Goal: Find specific page/section: Find specific page/section

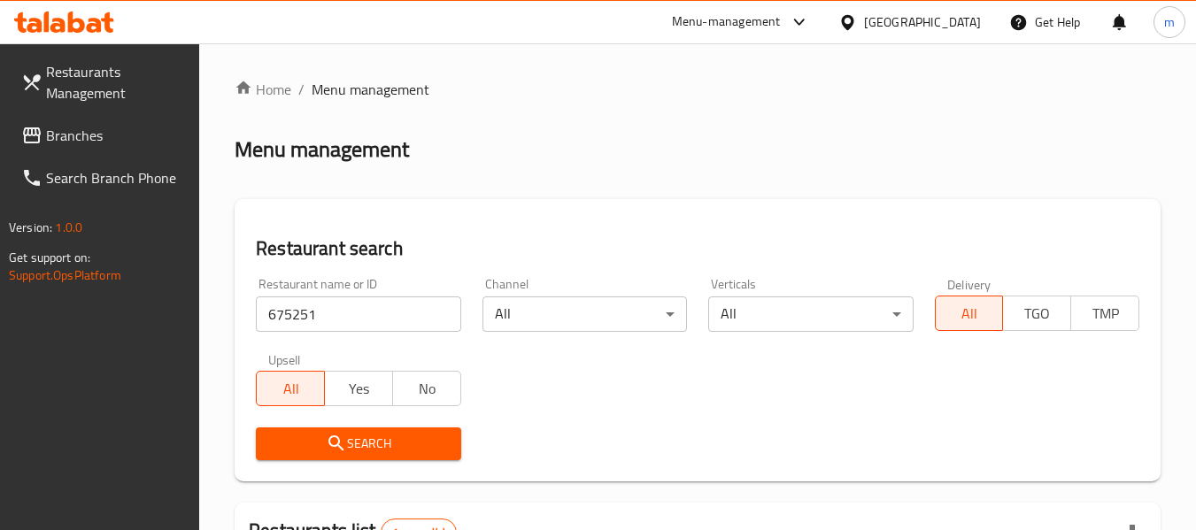
scroll to position [282, 0]
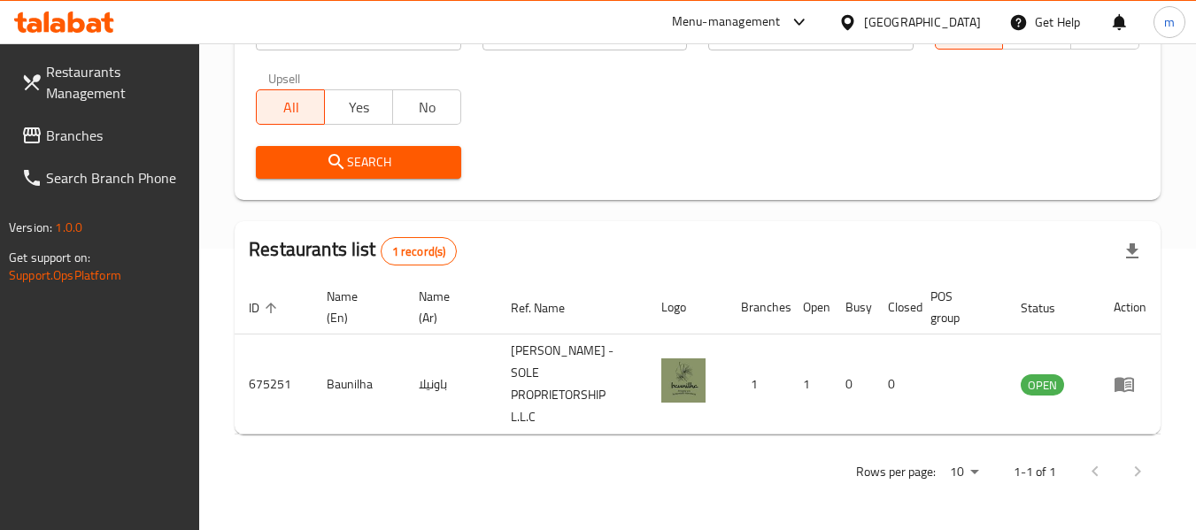
click at [103, 374] on div "Restaurants Management Branches Search Branch Phone Version: 1.0.0 Get support …" at bounding box center [100, 308] width 200 height 530
click at [853, 19] on icon at bounding box center [847, 21] width 12 height 15
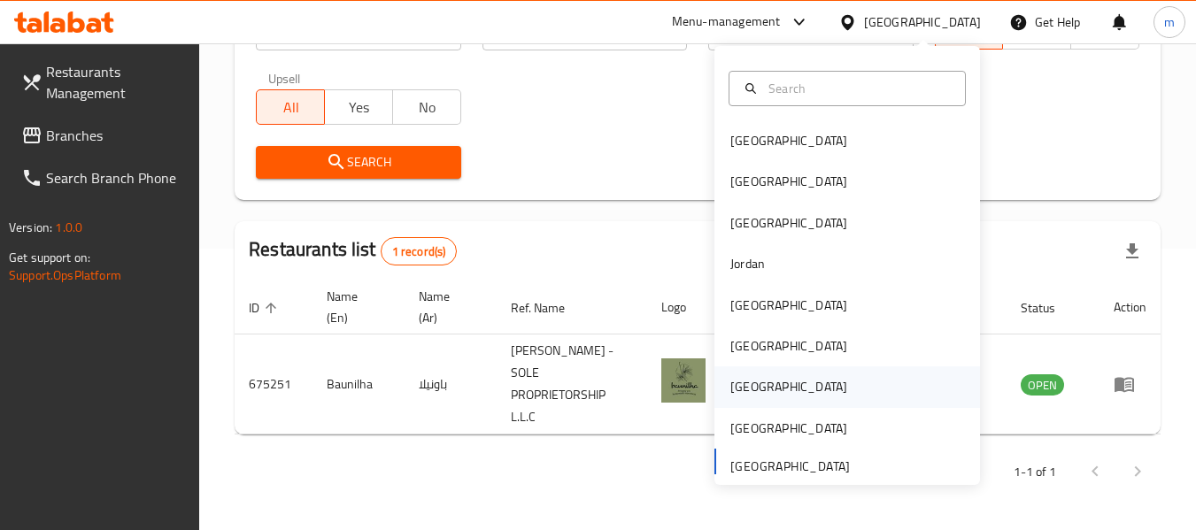
click at [730, 390] on div "[GEOGRAPHIC_DATA]" at bounding box center [788, 386] width 117 height 19
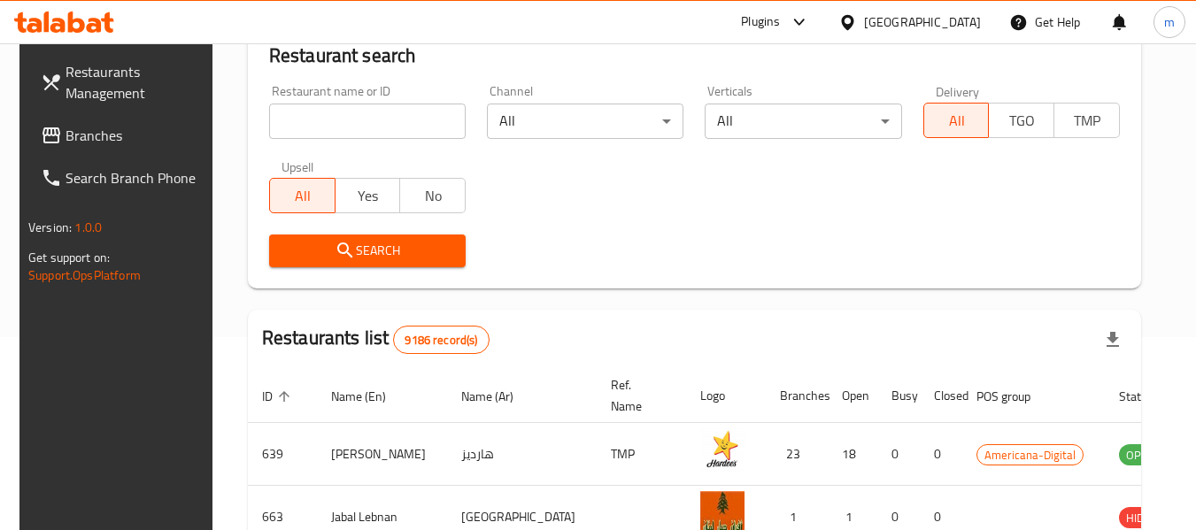
scroll to position [282, 0]
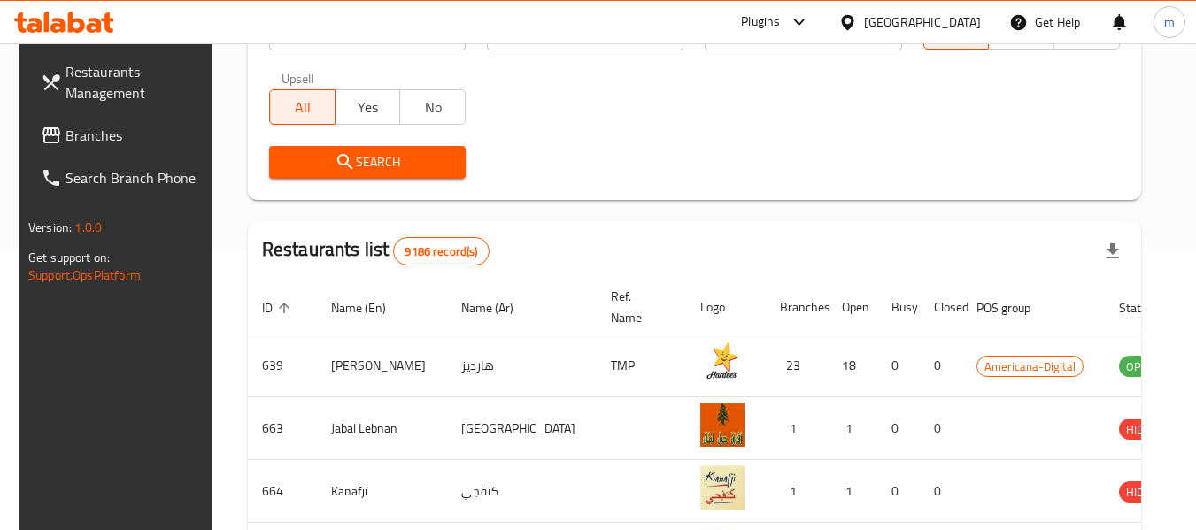
click at [87, 125] on span "Branches" at bounding box center [136, 135] width 140 height 21
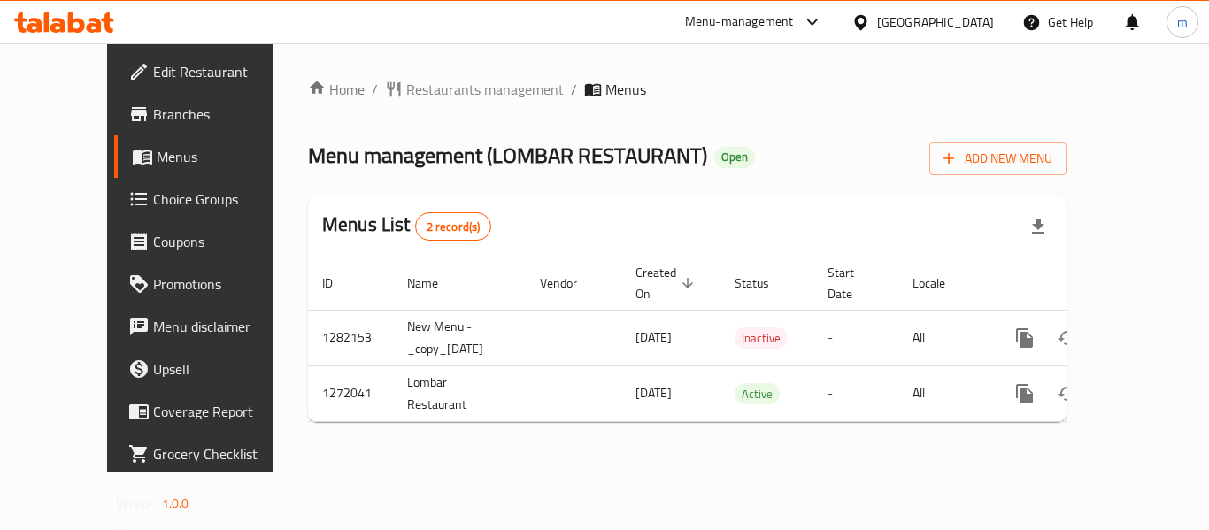
click at [406, 86] on span "Restaurants management" at bounding box center [485, 89] width 158 height 21
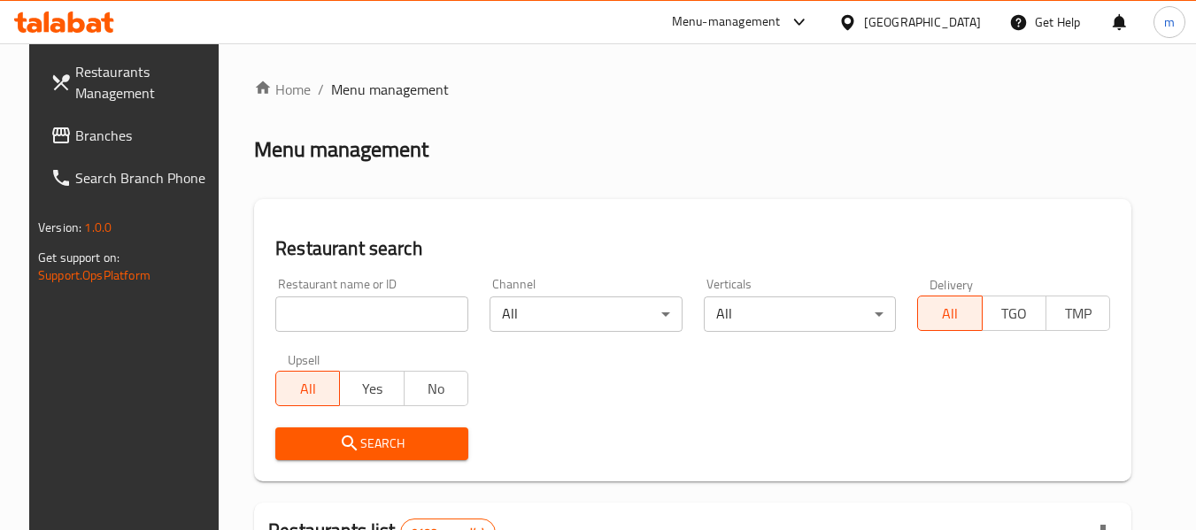
click at [385, 313] on input "search" at bounding box center [371, 314] width 193 height 35
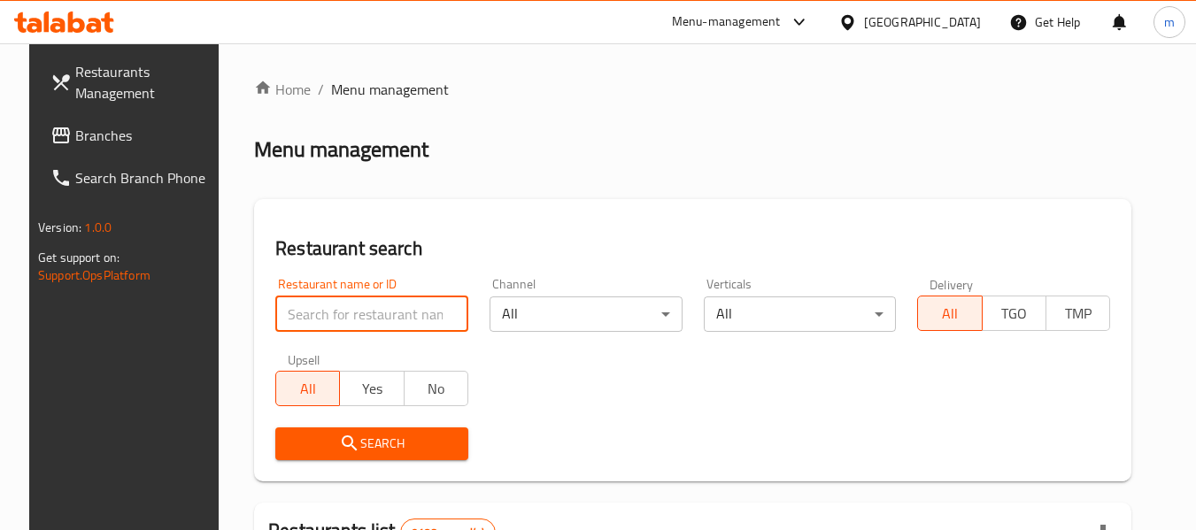
paste input "690086"
type input "690086"
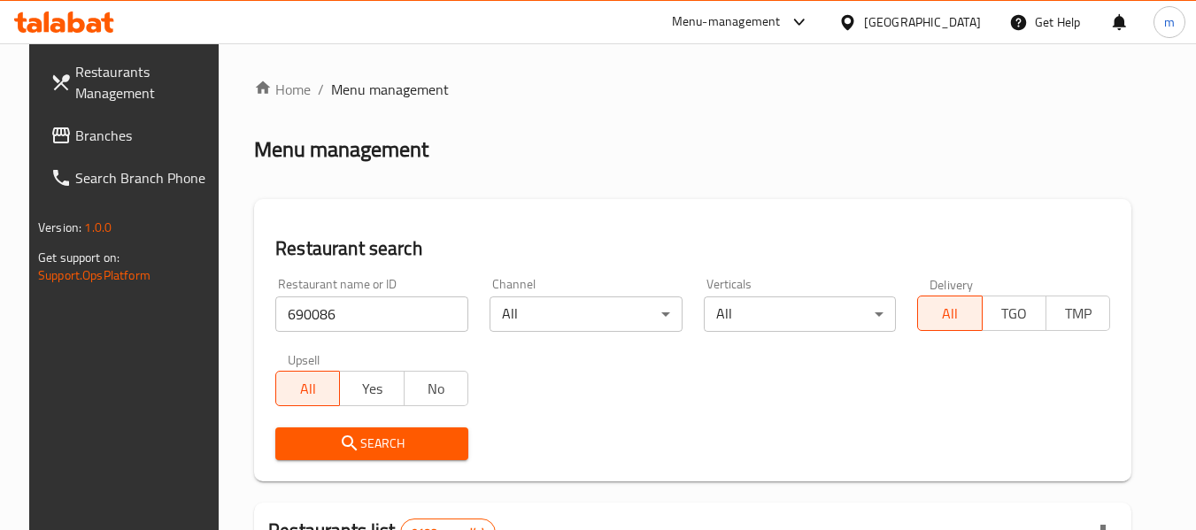
click at [351, 436] on span "Search" at bounding box center [371, 444] width 165 height 22
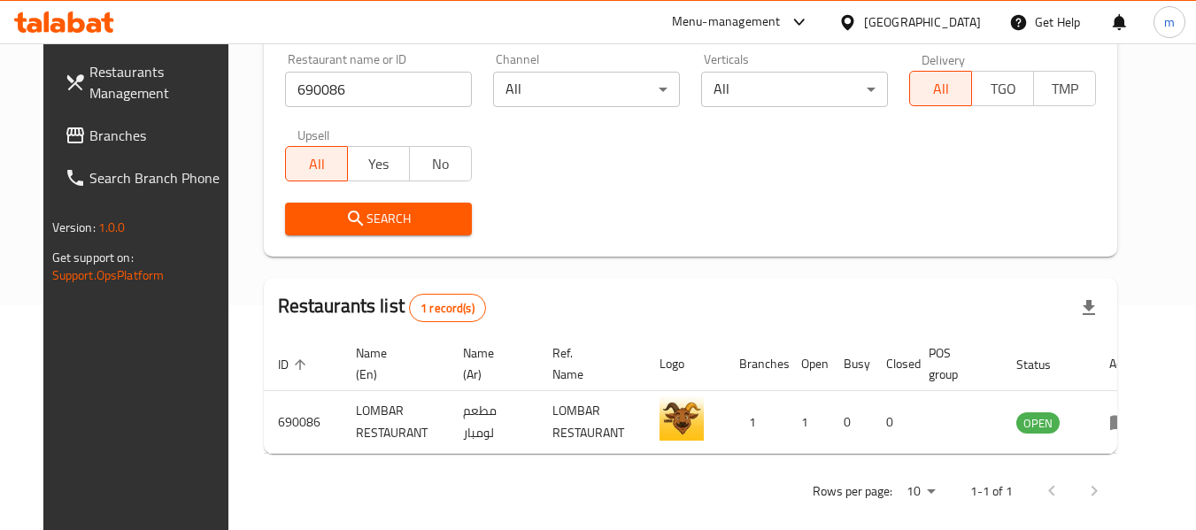
scroll to position [244, 0]
